Goal: Navigation & Orientation: Find specific page/section

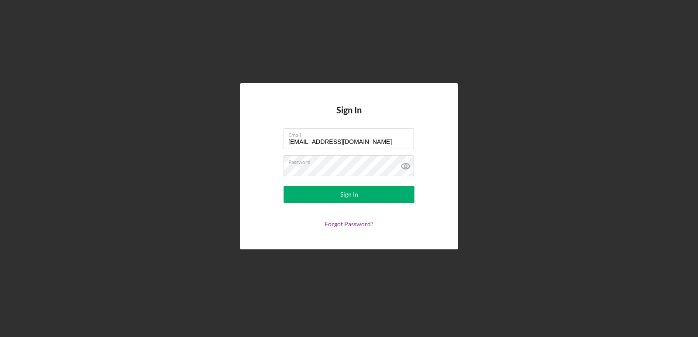
drag, startPoint x: 362, startPoint y: 140, endPoint x: 237, endPoint y: 99, distance: 132.1
click at [237, 99] on div "Sign In Email [EMAIL_ADDRESS][DOMAIN_NAME] Password Sign In Forgot Password?" at bounding box center [349, 166] width 690 height 333
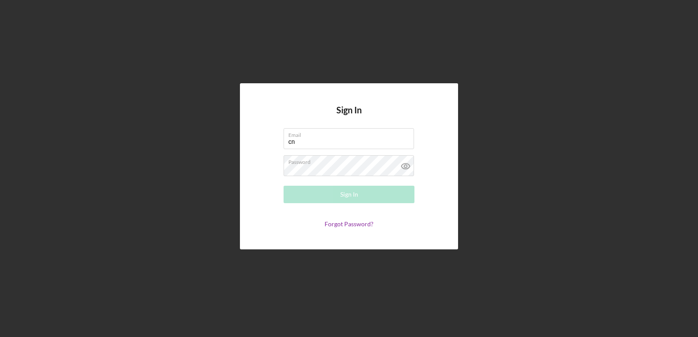
type input "[EMAIL_ADDRESS][DOMAIN_NAME]"
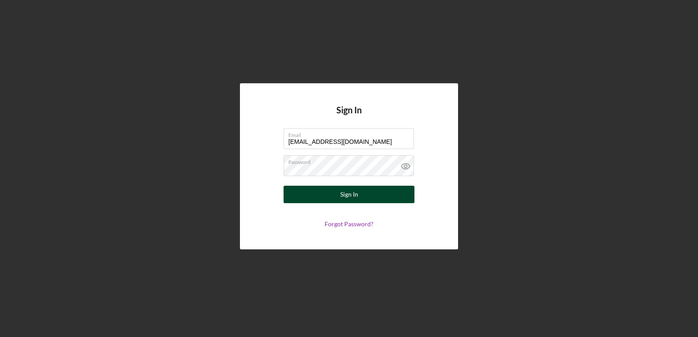
click at [353, 197] on div "Sign In" at bounding box center [349, 194] width 18 height 17
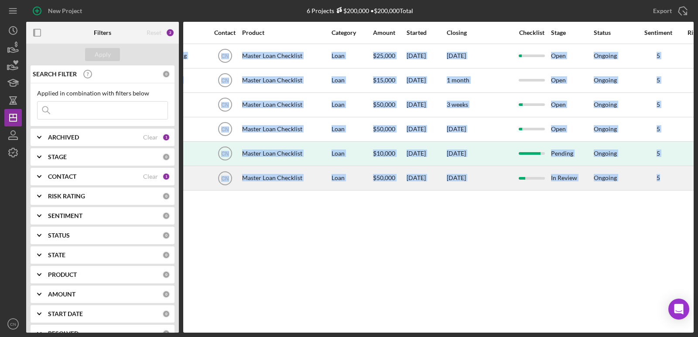
scroll to position [0, 374]
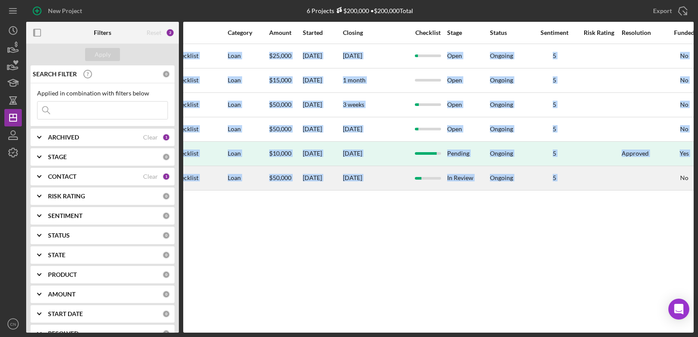
drag, startPoint x: 669, startPoint y: 213, endPoint x: 621, endPoint y: 182, distance: 57.7
click at [621, 181] on div "Activity Icon/Table Sort Arrow Client Overview Business Contact Product Categor…" at bounding box center [438, 177] width 511 height 311
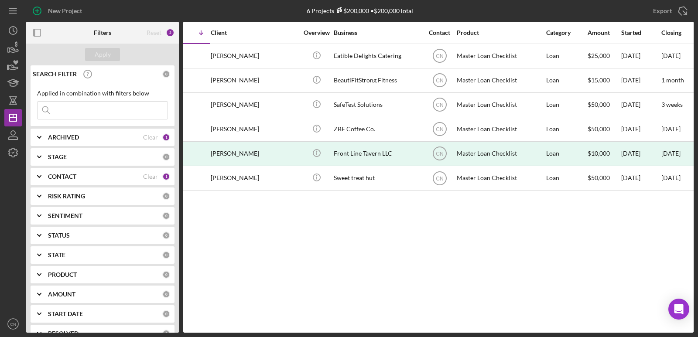
scroll to position [0, 0]
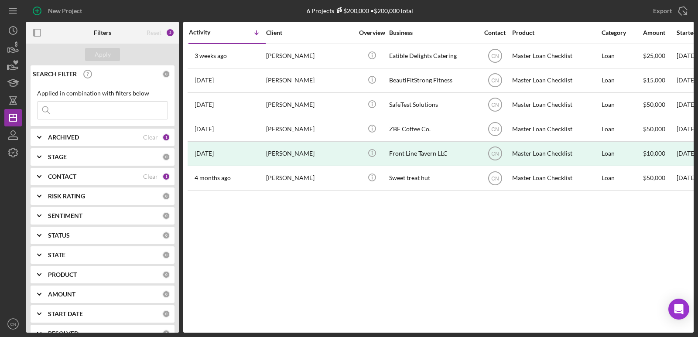
drag, startPoint x: 212, startPoint y: 215, endPoint x: 220, endPoint y: 199, distance: 17.6
click at [196, 200] on div "Activity Icon/Table Sort Arrow Client Overview Business Contact Product Categor…" at bounding box center [438, 177] width 511 height 311
